Goal: Communication & Community: Participate in discussion

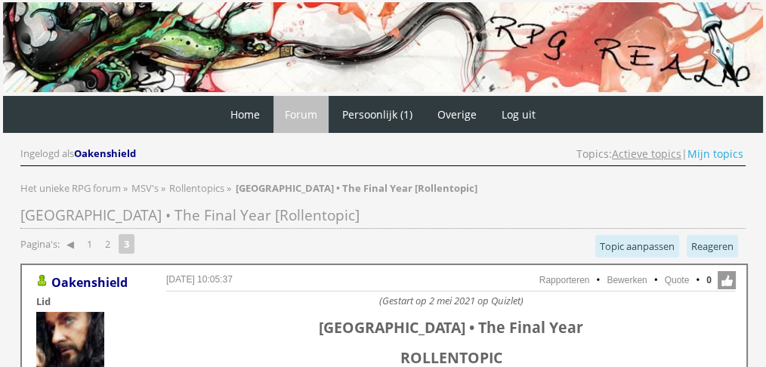
click at [642, 153] on link "Actieve topics" at bounding box center [647, 154] width 70 height 14
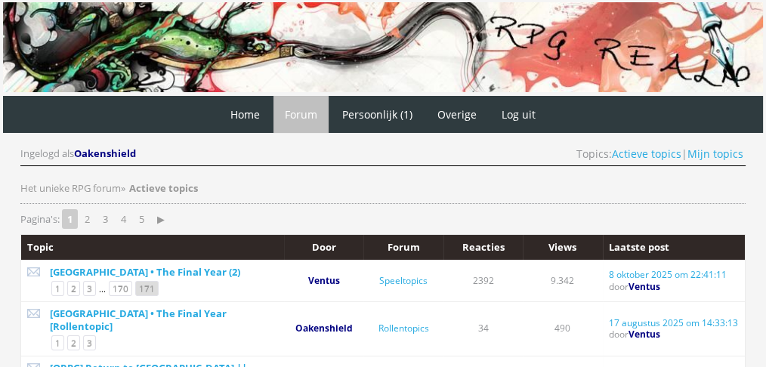
click at [144, 289] on link "171" at bounding box center [146, 288] width 23 height 15
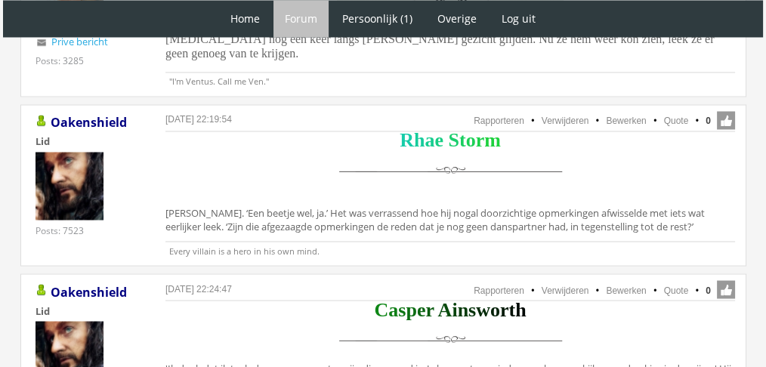
scroll to position [2694, 0]
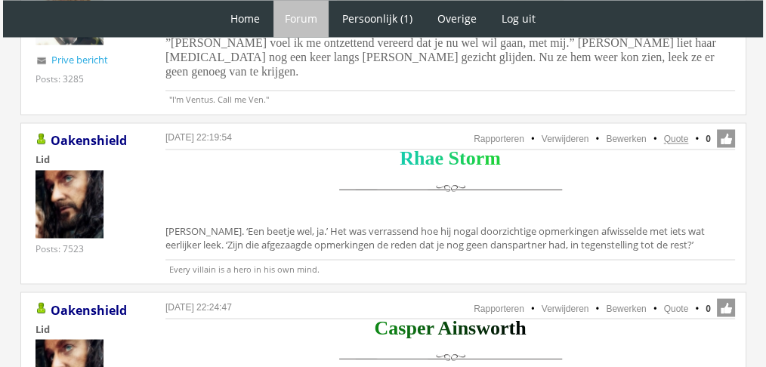
click at [675, 134] on link "Quote" at bounding box center [676, 139] width 25 height 11
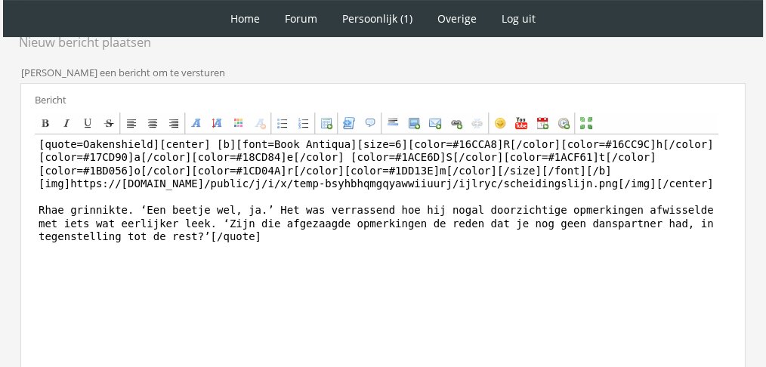
scroll to position [398, 0]
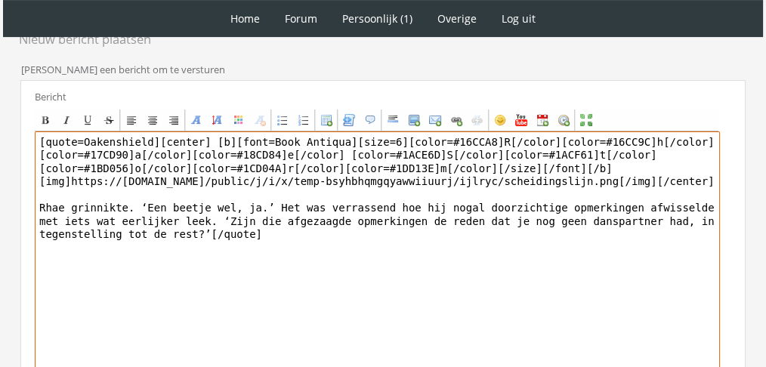
drag, startPoint x: 389, startPoint y: 290, endPoint x: 43, endPoint y: 208, distance: 355.8
click at [43, 208] on textarea "[quote=Oakenshield][center] [b][font=Book Antiqua][size=6][color=#16CCA8]R[/col…" at bounding box center [378, 272] width 686 height 280
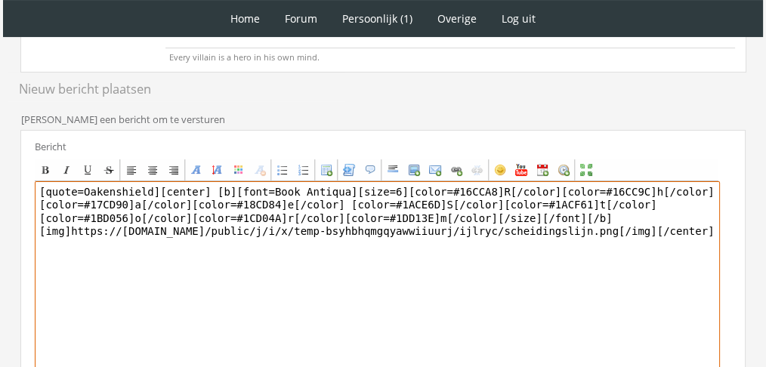
scroll to position [355, 0]
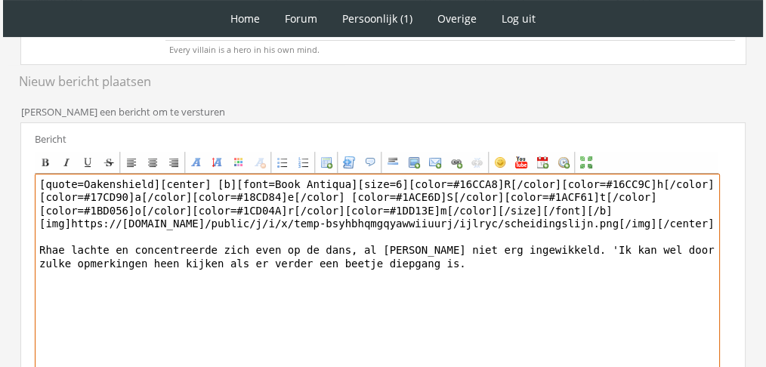
type textarea "[quote=Oakenshield][center] [b][font=Book Antiqua][size=6][color=#16CCA8]R[/col…"
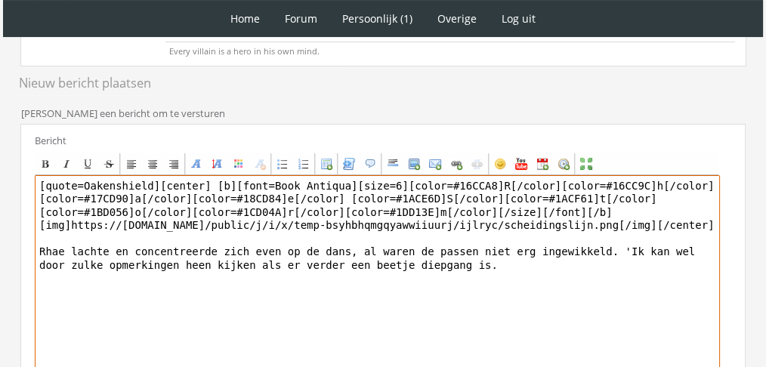
click at [443, 253] on textarea "[quote=Oakenshield][center] [b][font=Book Antiqua][size=6][color=#16CCA8]R[/col…" at bounding box center [378, 315] width 686 height 280
click at [429, 266] on textarea "[quote=Oakenshield][center] [b][font=Book Antiqua][size=6][color=#16CCA8]R[/col…" at bounding box center [378, 315] width 686 height 280
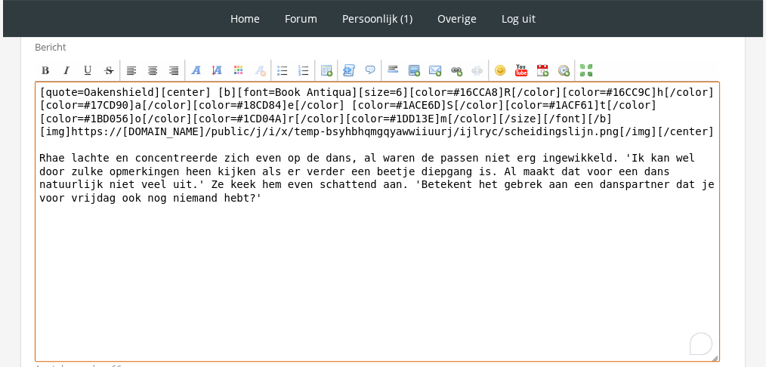
scroll to position [443, 0]
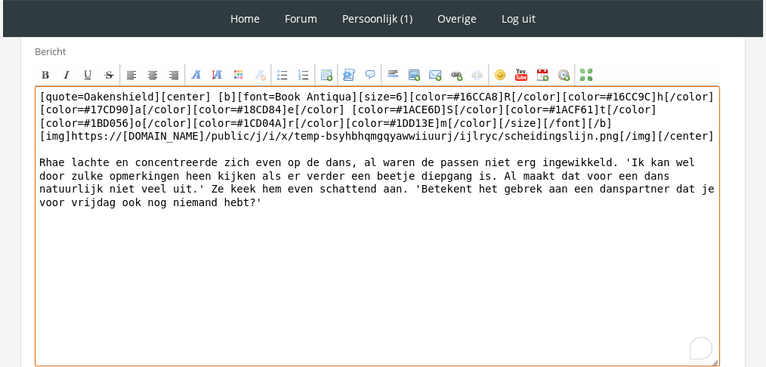
drag, startPoint x: 150, startPoint y: 91, endPoint x: 0, endPoint y: 86, distance: 149.7
click at [0, 86] on div "1 Home Forum Forum index Actieve topics Mijn topics Persoonlijk (1) Profiel Pri…" at bounding box center [383, 29] width 766 height 945
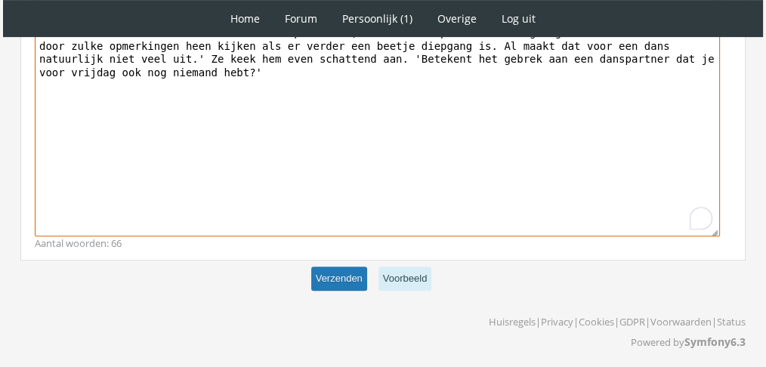
type textarea "[center] [b][font=Book Antiqua][size=6][color=#16CCA8]R[/color][color=#16CC9C]h…"
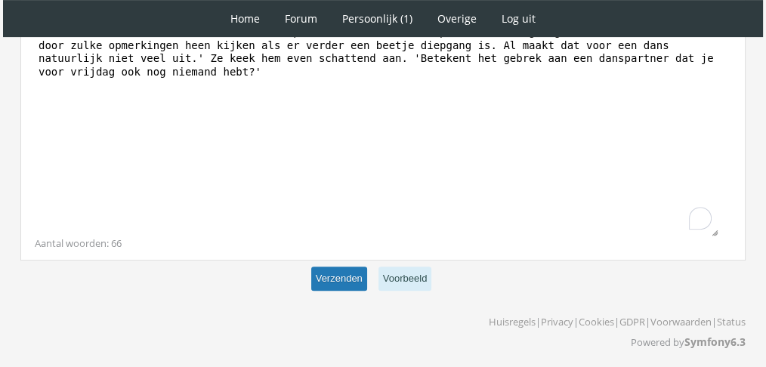
click at [347, 269] on button "Verzenden" at bounding box center [339, 279] width 56 height 25
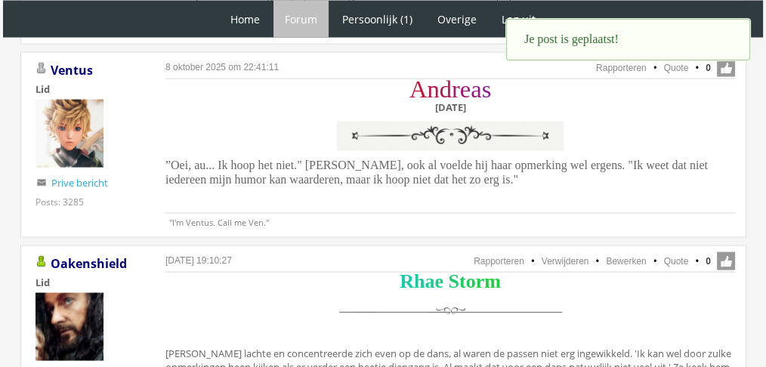
scroll to position [3159, 0]
